Goal: Task Accomplishment & Management: Manage account settings

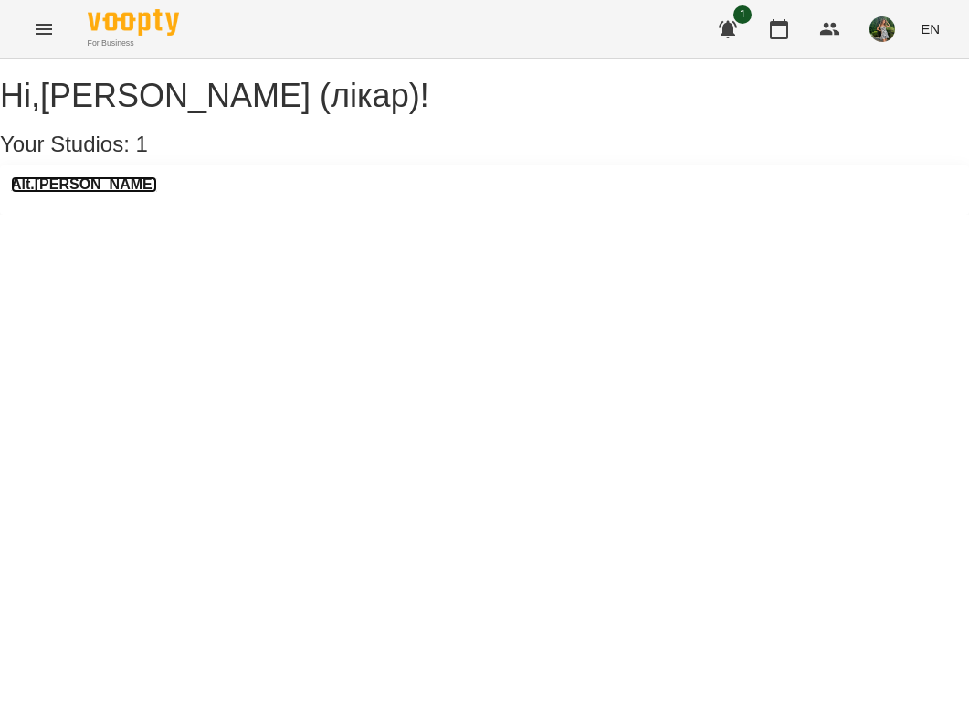
click at [90, 193] on h3 "Alt.[PERSON_NAME]" at bounding box center [84, 184] width 146 height 16
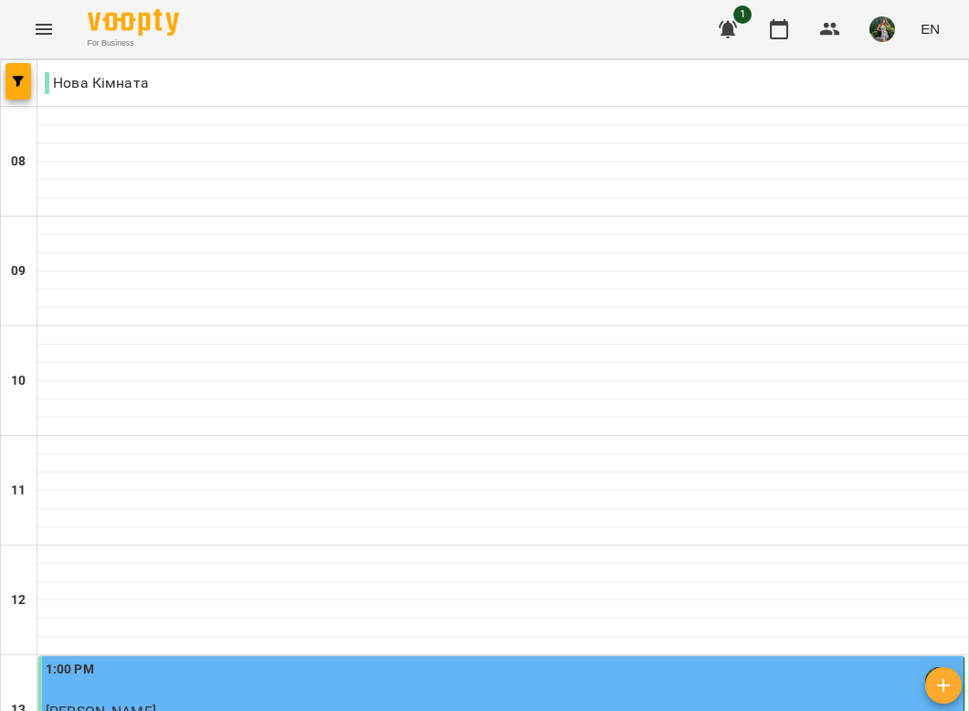
scroll to position [919, 0]
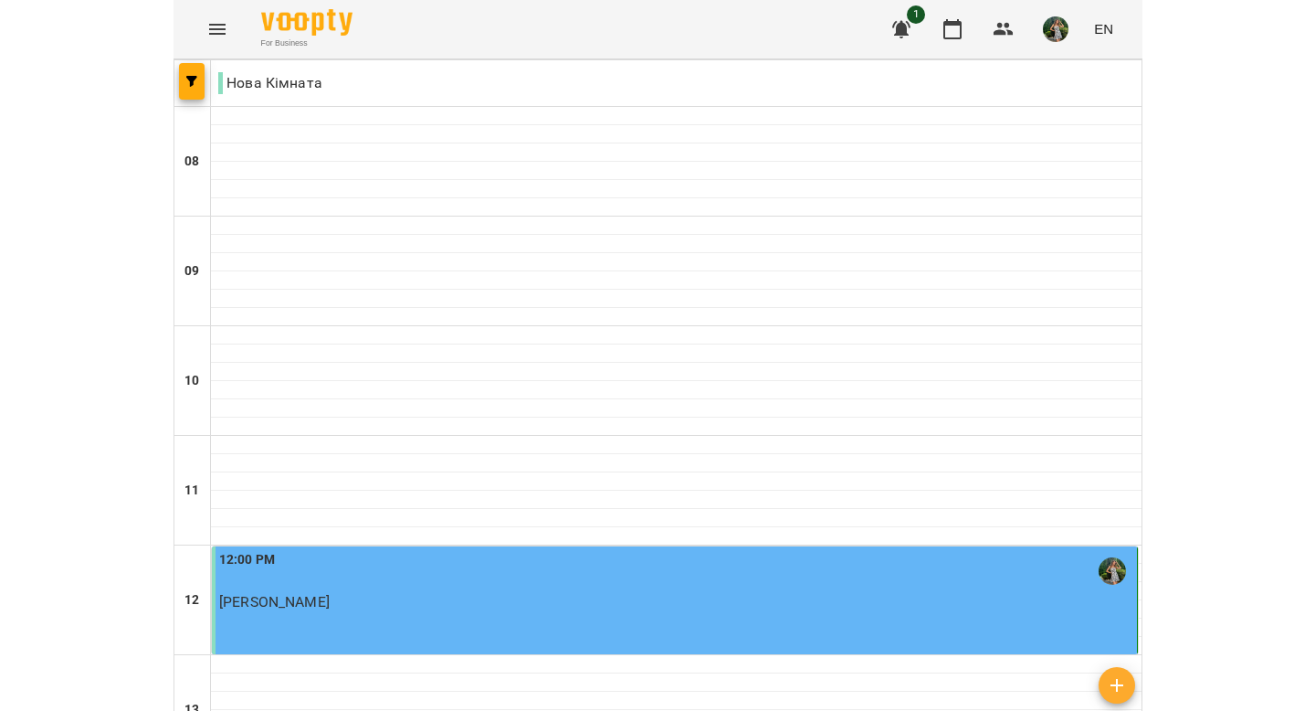
scroll to position [1162, 0]
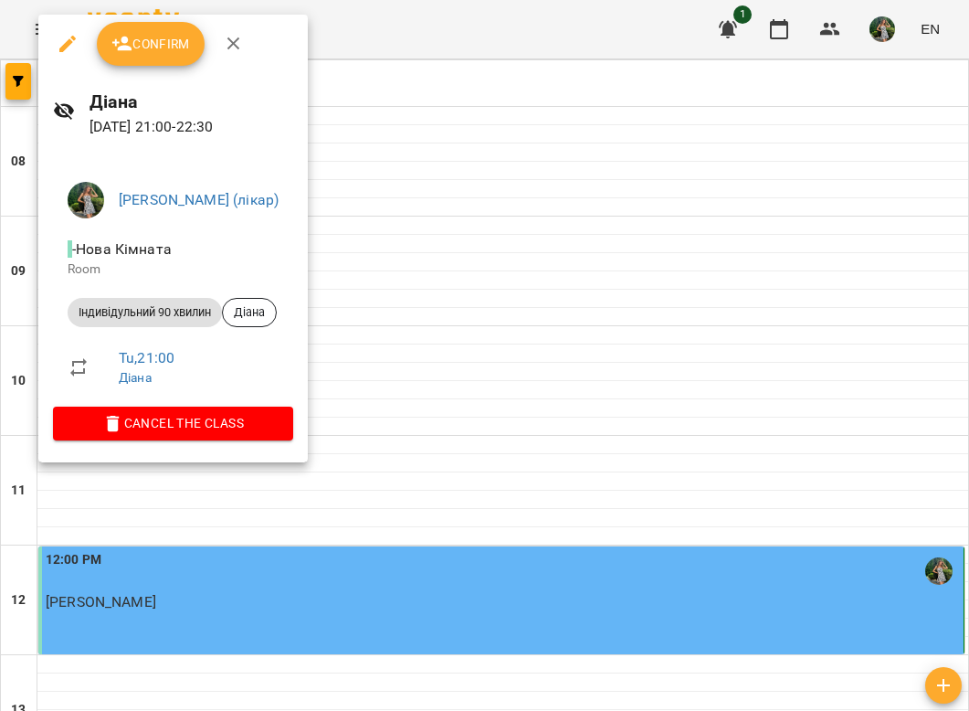
click at [153, 48] on span "Confirm" at bounding box center [150, 44] width 79 height 22
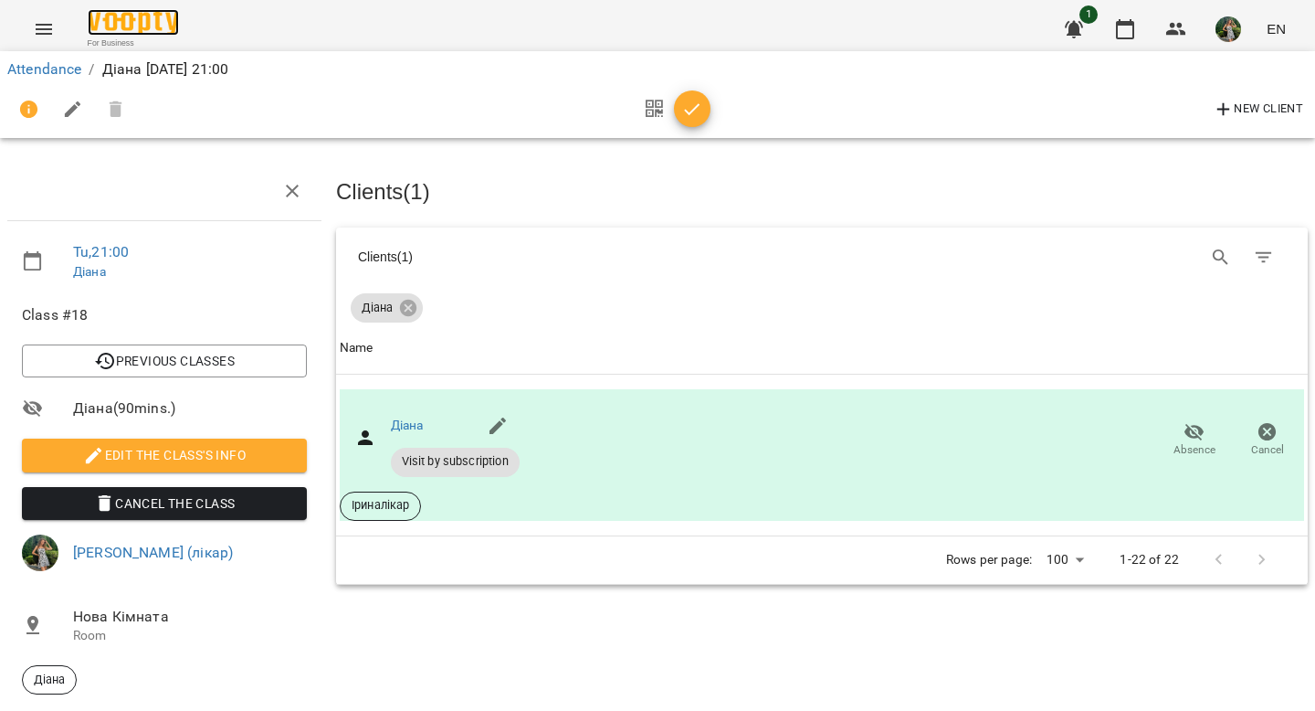
click at [135, 28] on img at bounding box center [133, 22] width 91 height 26
